Goal: Check status: Check status

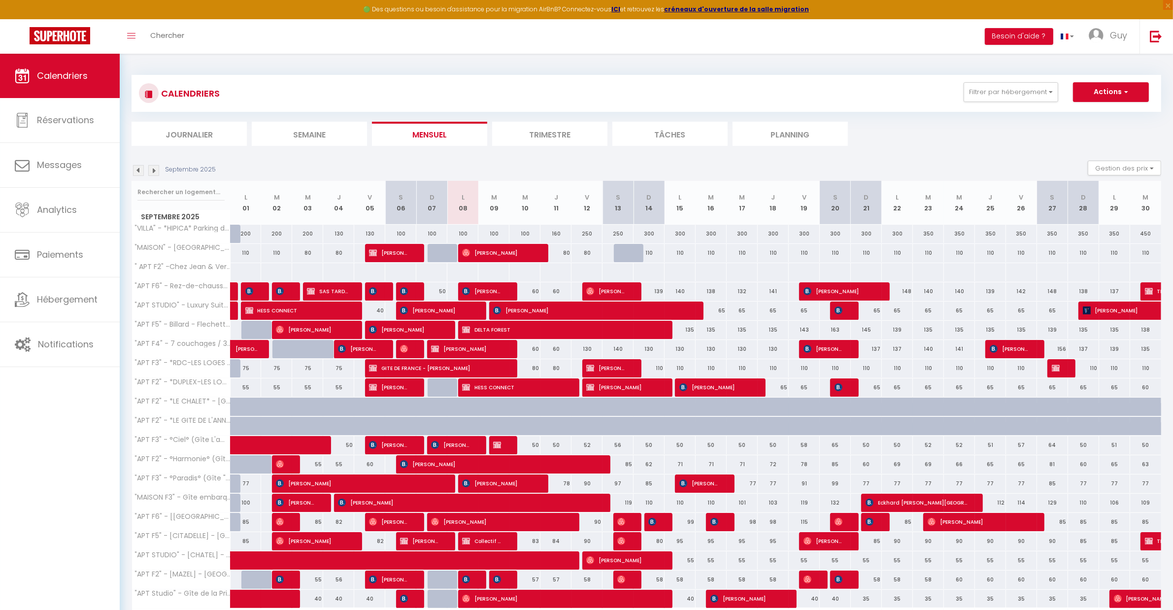
click at [153, 165] on img at bounding box center [153, 170] width 11 height 11
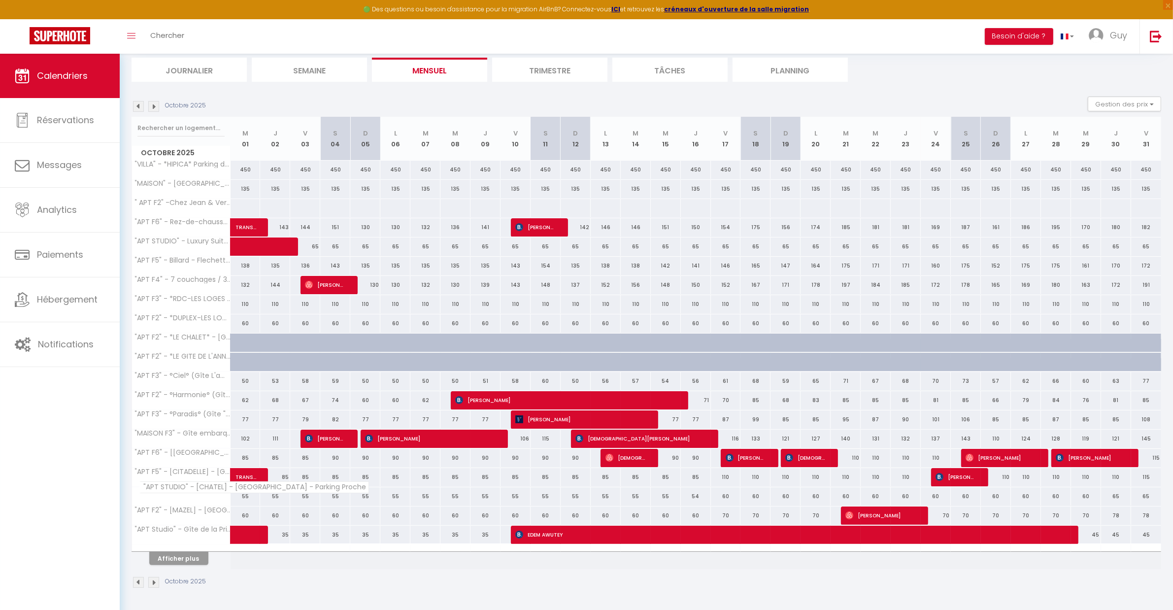
scroll to position [66, 0]
click at [187, 557] on button "Afficher plus" at bounding box center [178, 558] width 59 height 13
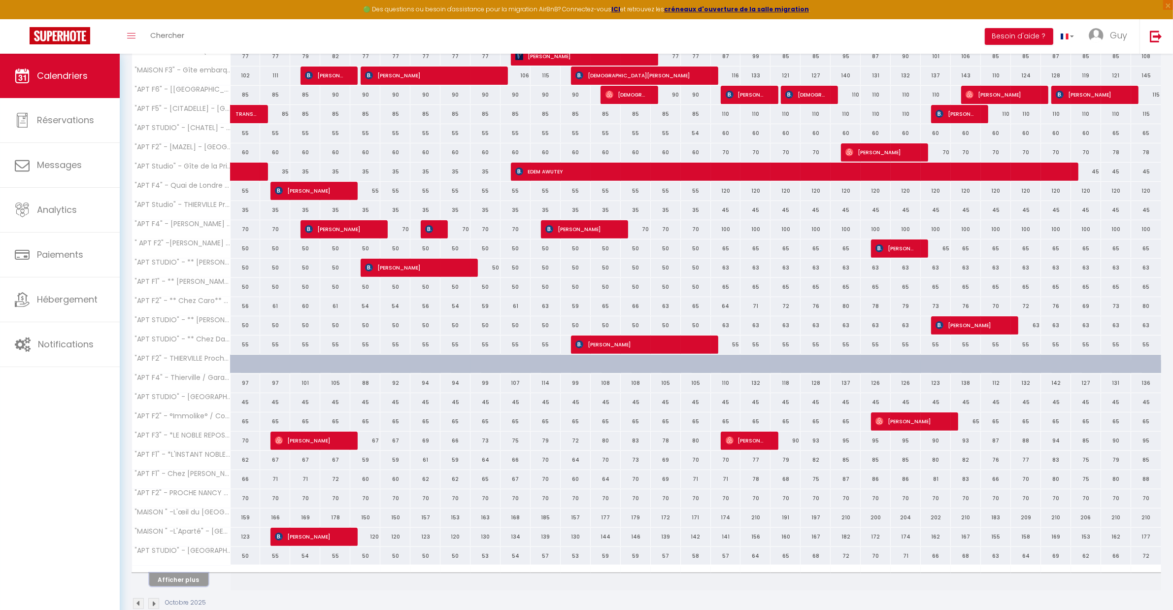
scroll to position [431, 0]
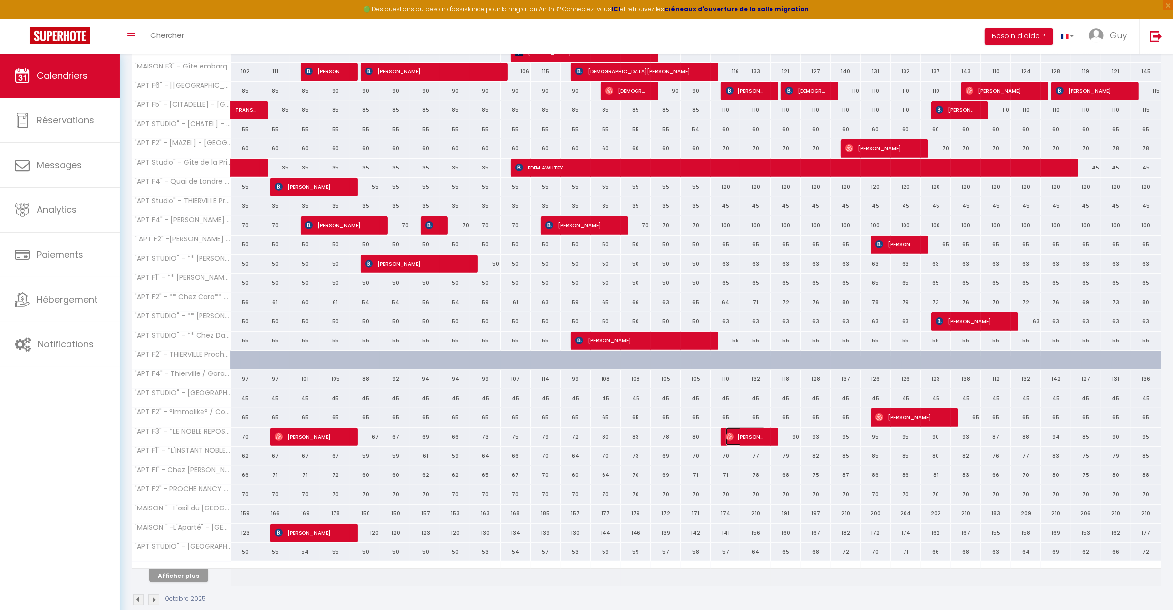
click at [742, 443] on span "[PERSON_NAME]'[PERSON_NAME]" at bounding box center [746, 436] width 40 height 19
select select "OK"
select select "0"
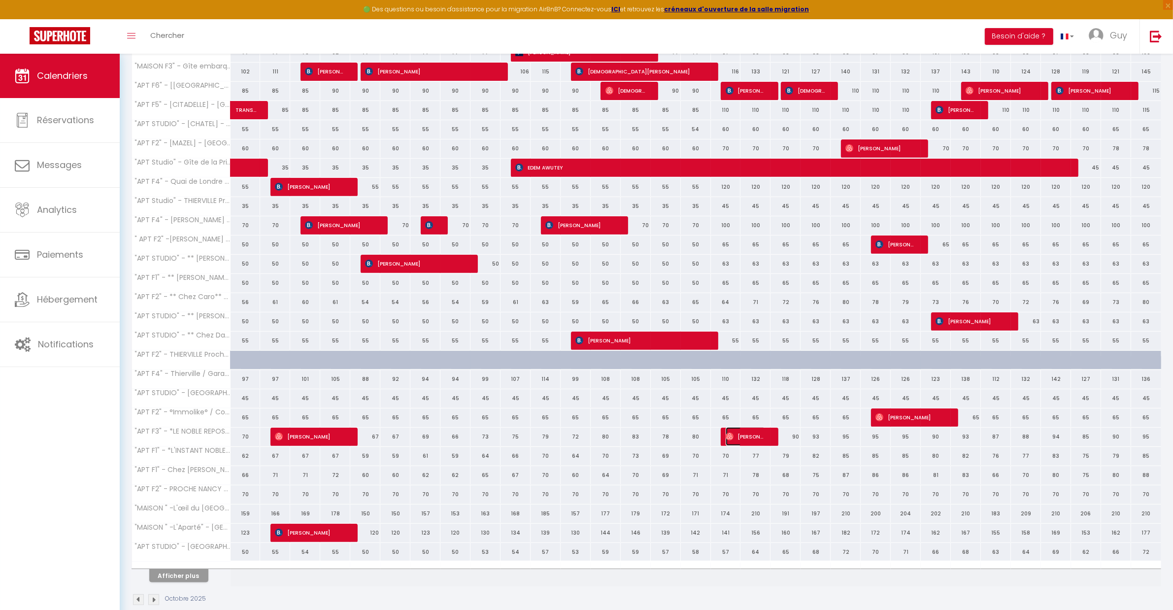
select select "1"
select select
